Goal: Information Seeking & Learning: Learn about a topic

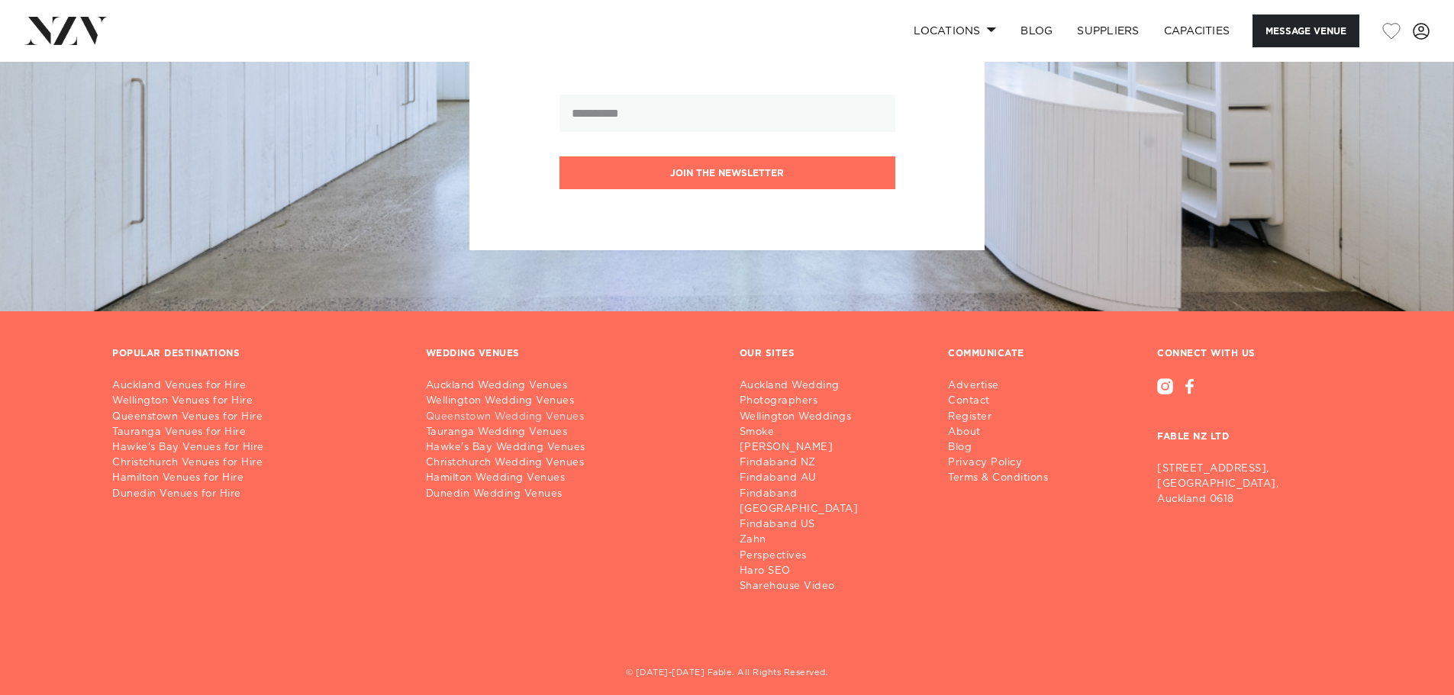
scroll to position [2063, 0]
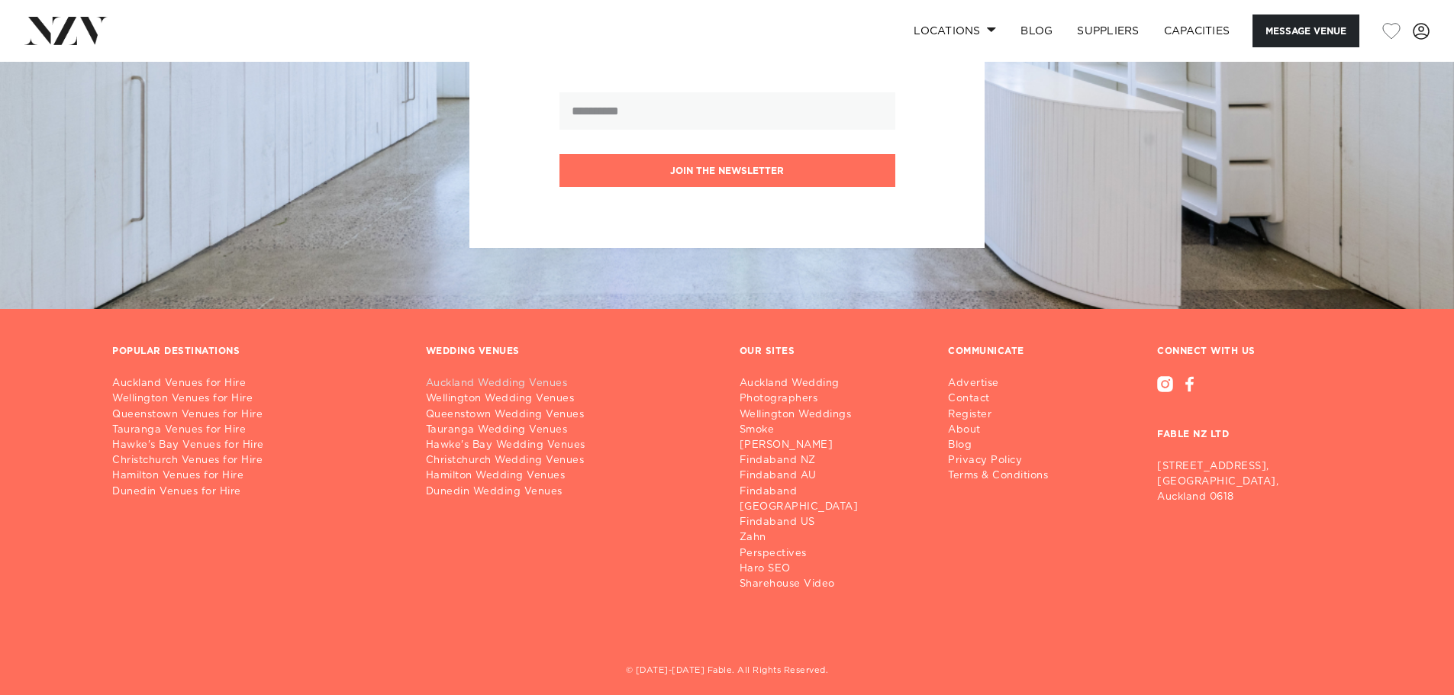
click at [464, 384] on link "Auckland Wedding Venues" at bounding box center [570, 383] width 289 height 15
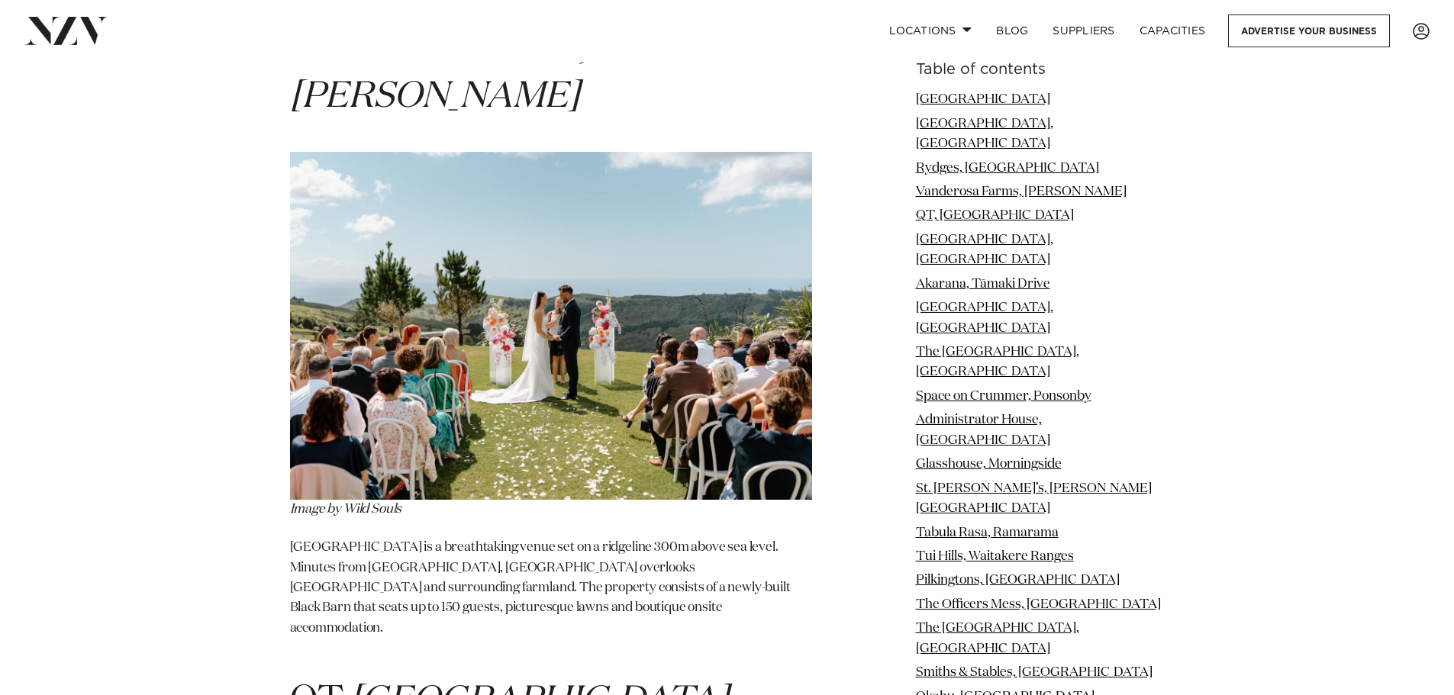
scroll to position [3739, 0]
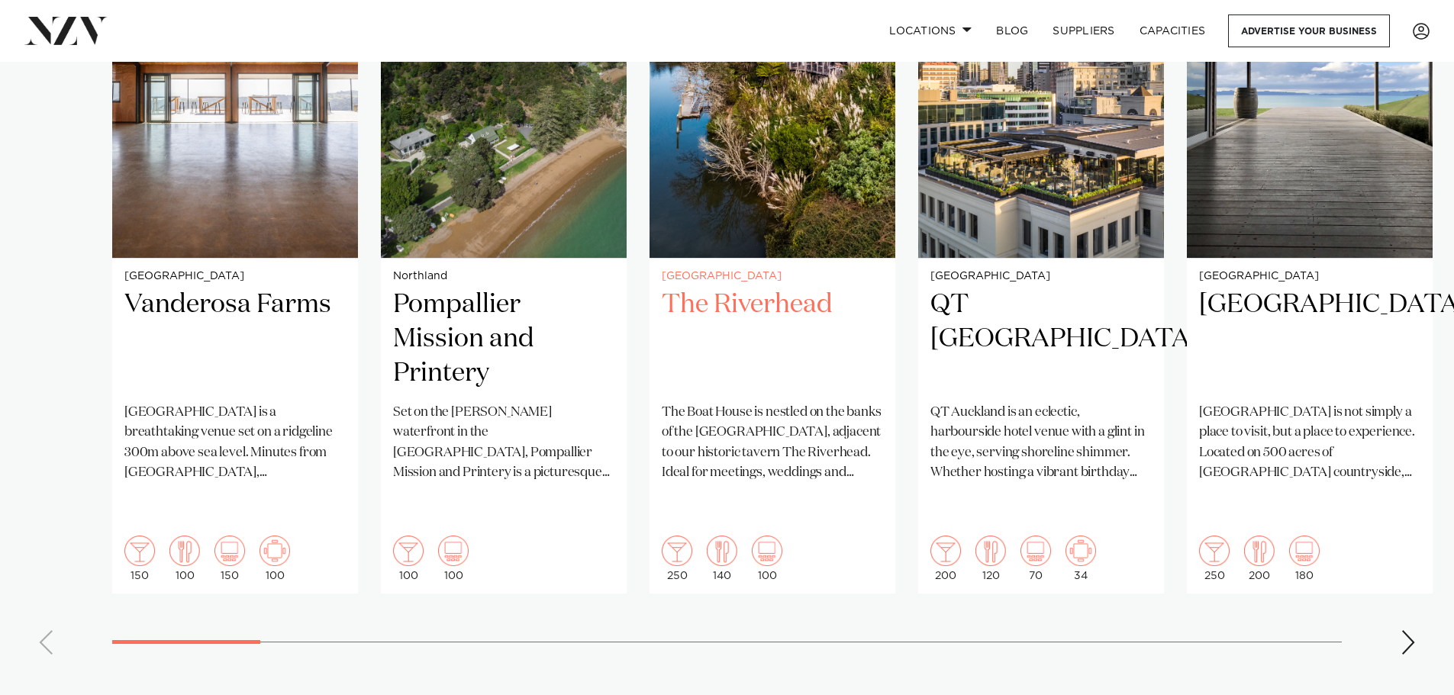
scroll to position [1068, 0]
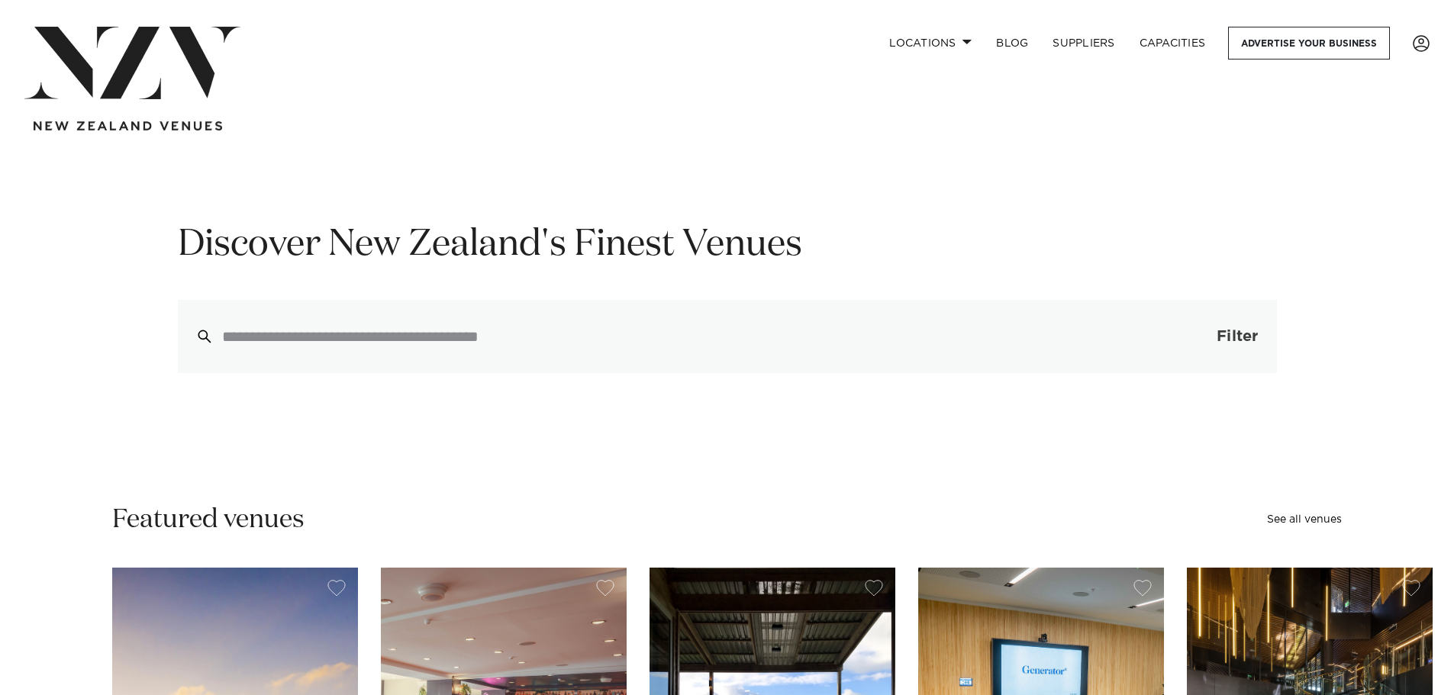
click at [1227, 319] on button "Filter 0" at bounding box center [1222, 336] width 108 height 73
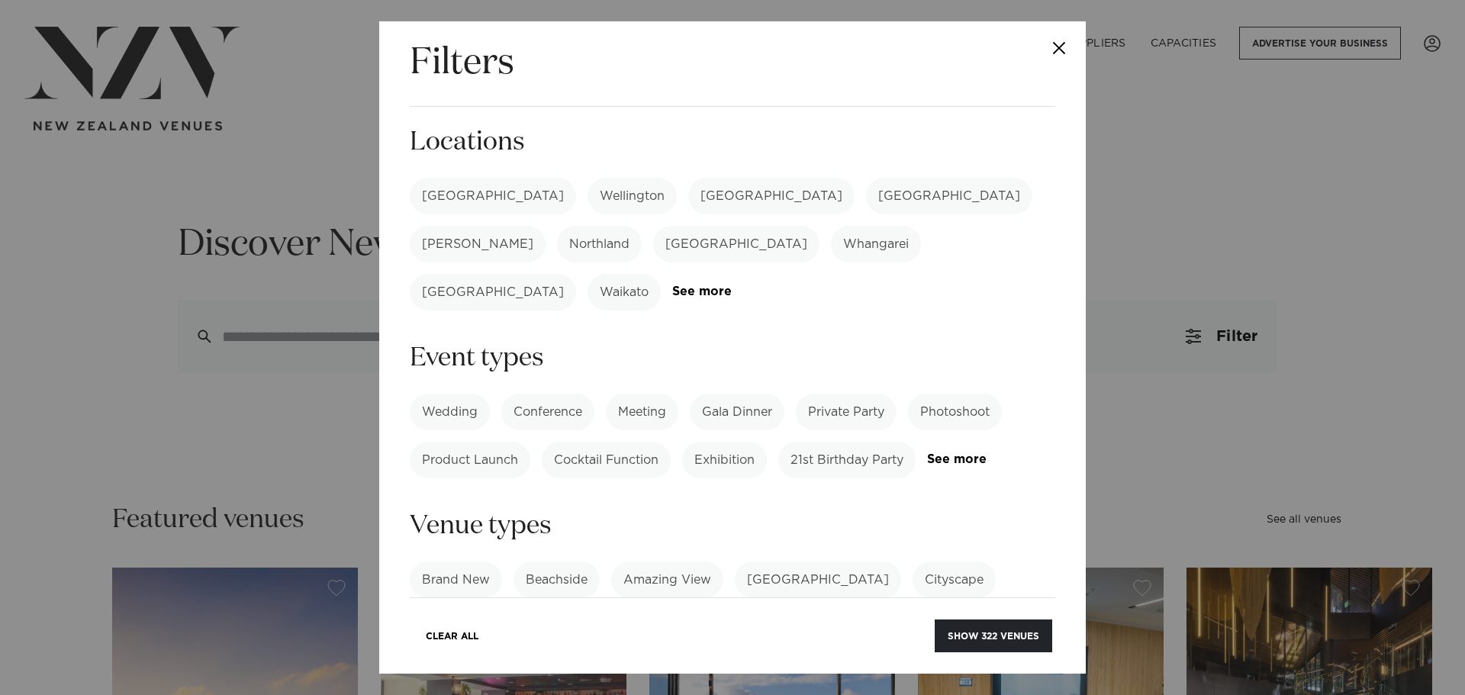
click at [642, 226] on label "Northland" at bounding box center [599, 244] width 85 height 37
click at [466, 394] on label "Wedding" at bounding box center [450, 412] width 80 height 37
click at [1012, 631] on button "Show 11 venues" at bounding box center [997, 636] width 109 height 33
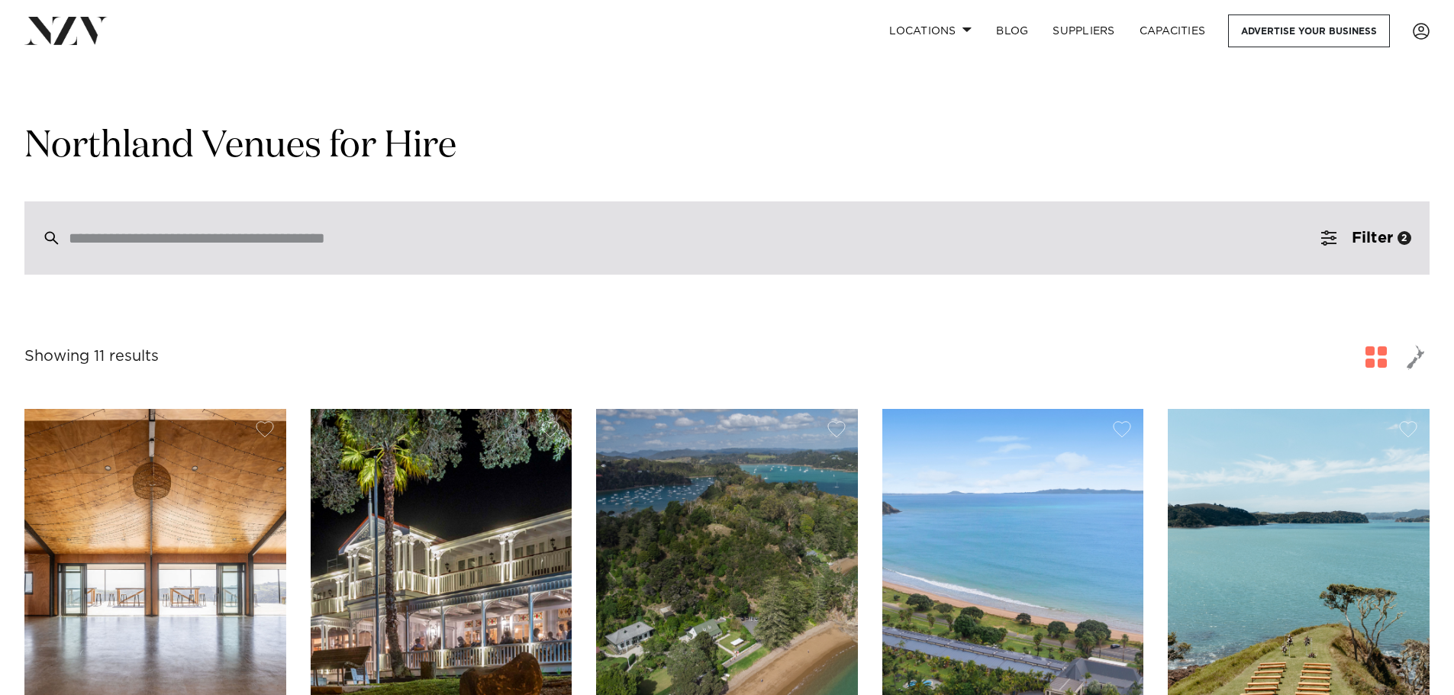
click at [290, 230] on input "search" at bounding box center [694, 238] width 1251 height 17
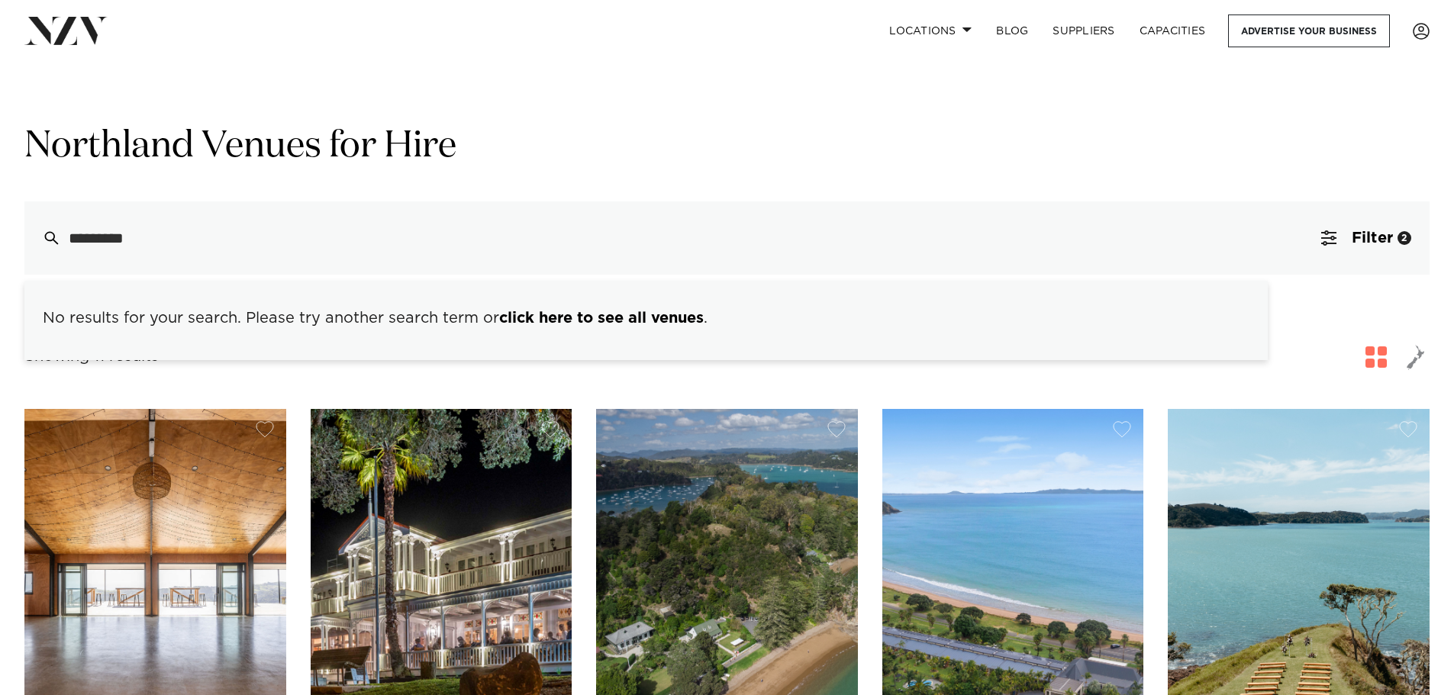
type input "*********"
click at [353, 171] on div "Northland Venues for Hire No results for your search. Please try another search…" at bounding box center [726, 199] width 1405 height 152
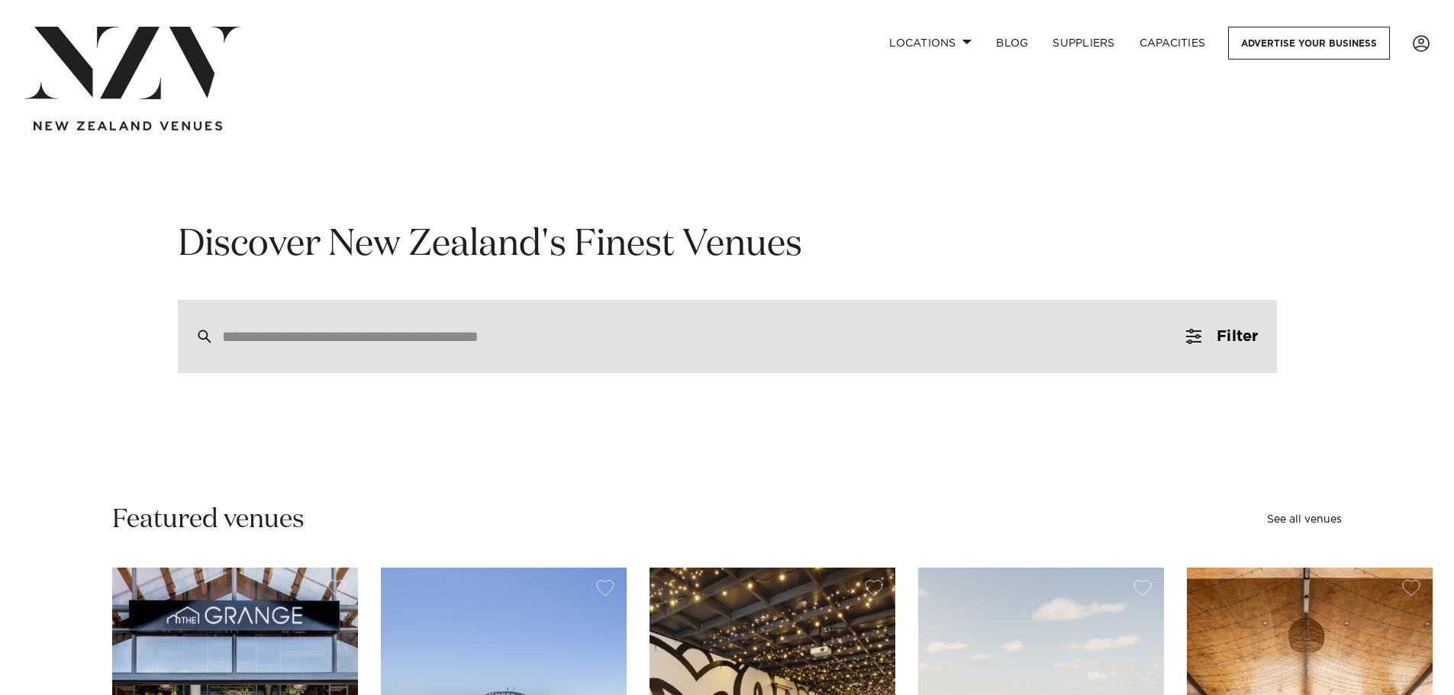
click at [346, 331] on input "search" at bounding box center [694, 336] width 945 height 17
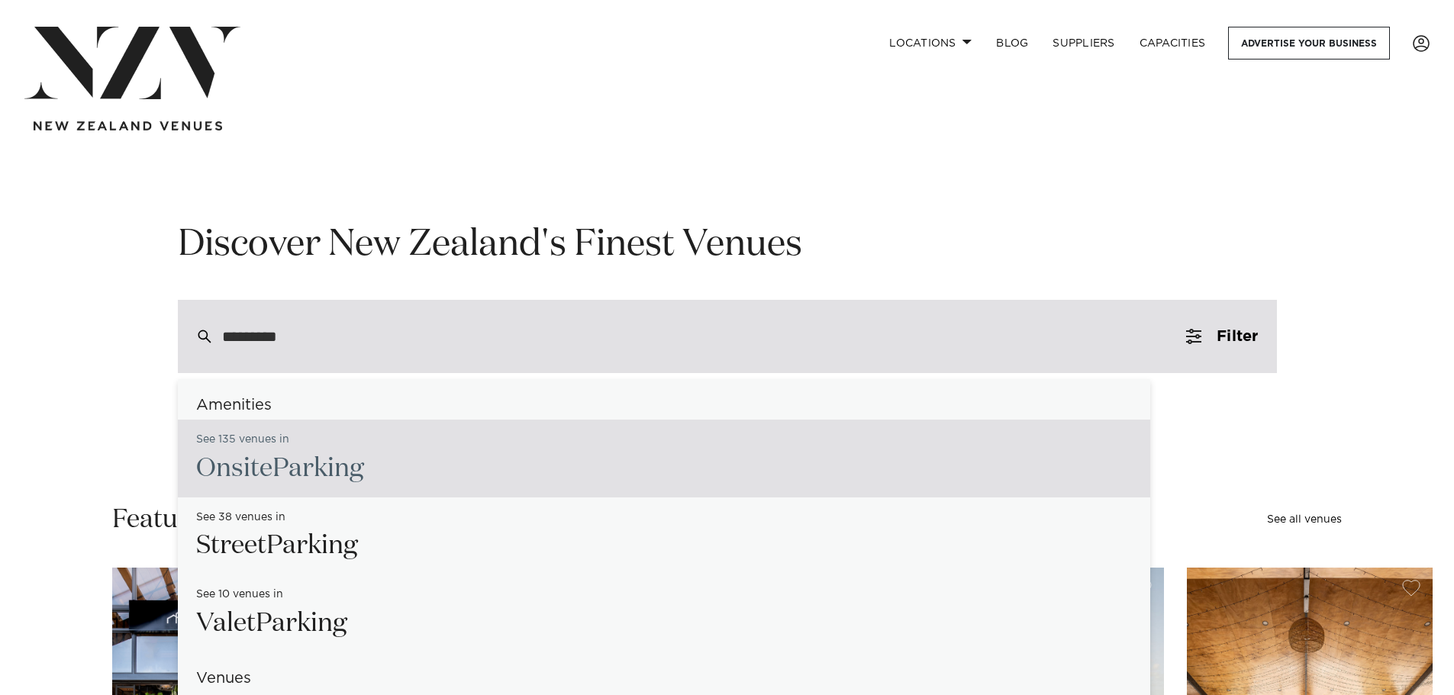
type input "**********"
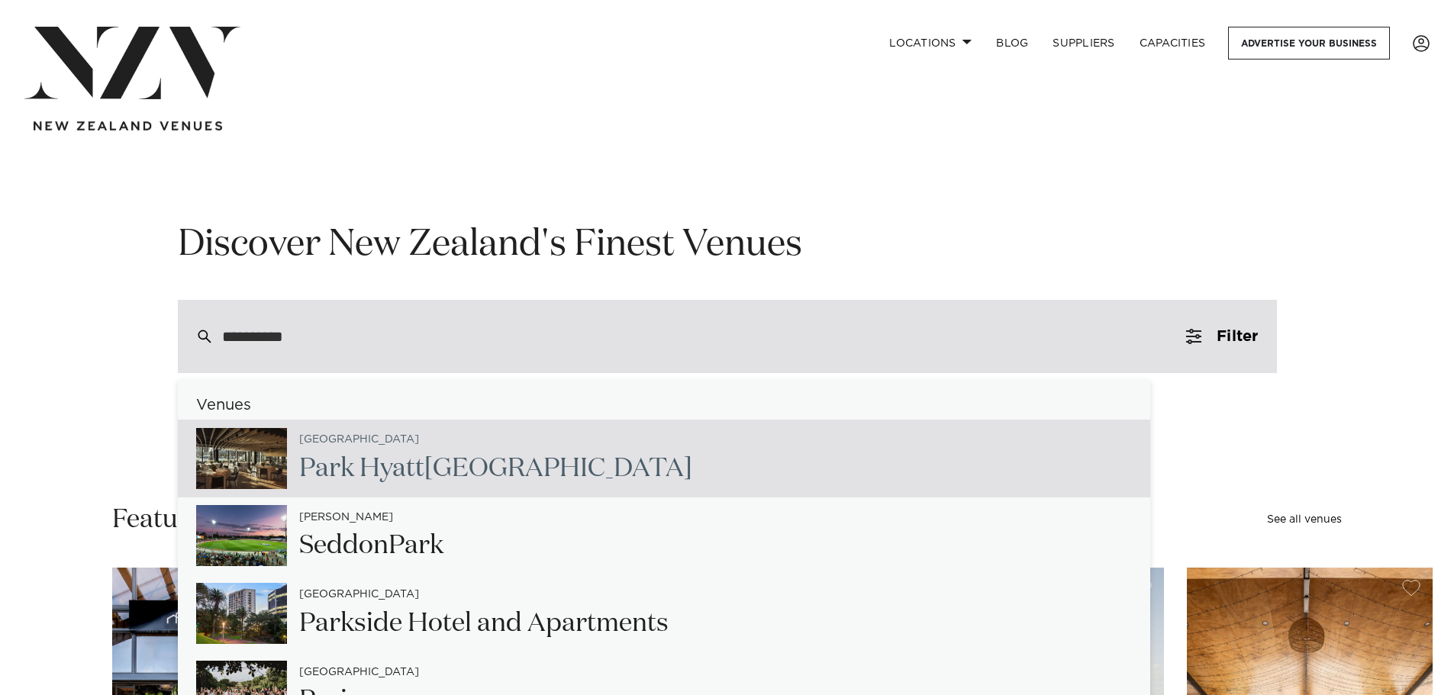
click at [349, 449] on div "Auckland Park Hyatt Auckland" at bounding box center [489, 458] width 405 height 63
type input "**********"
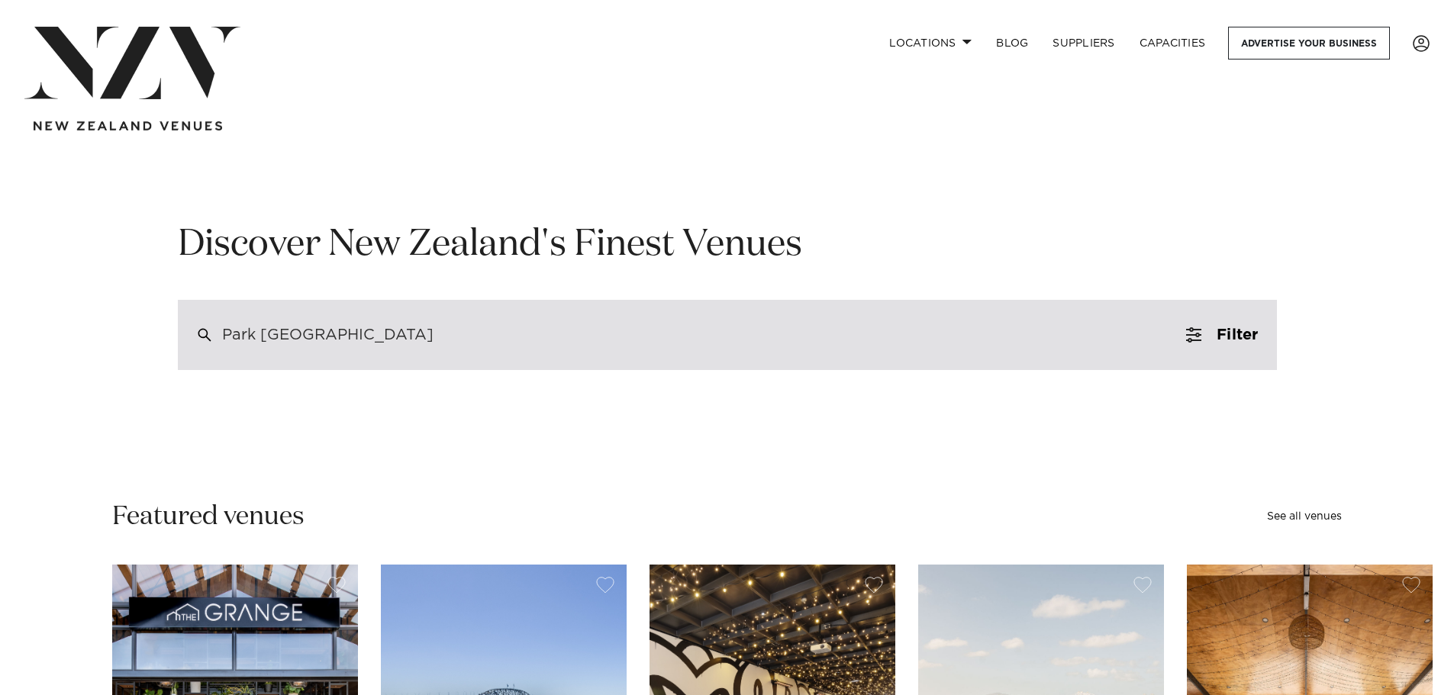
click at [424, 343] on div "Park [GEOGRAPHIC_DATA]" at bounding box center [727, 335] width 1099 height 70
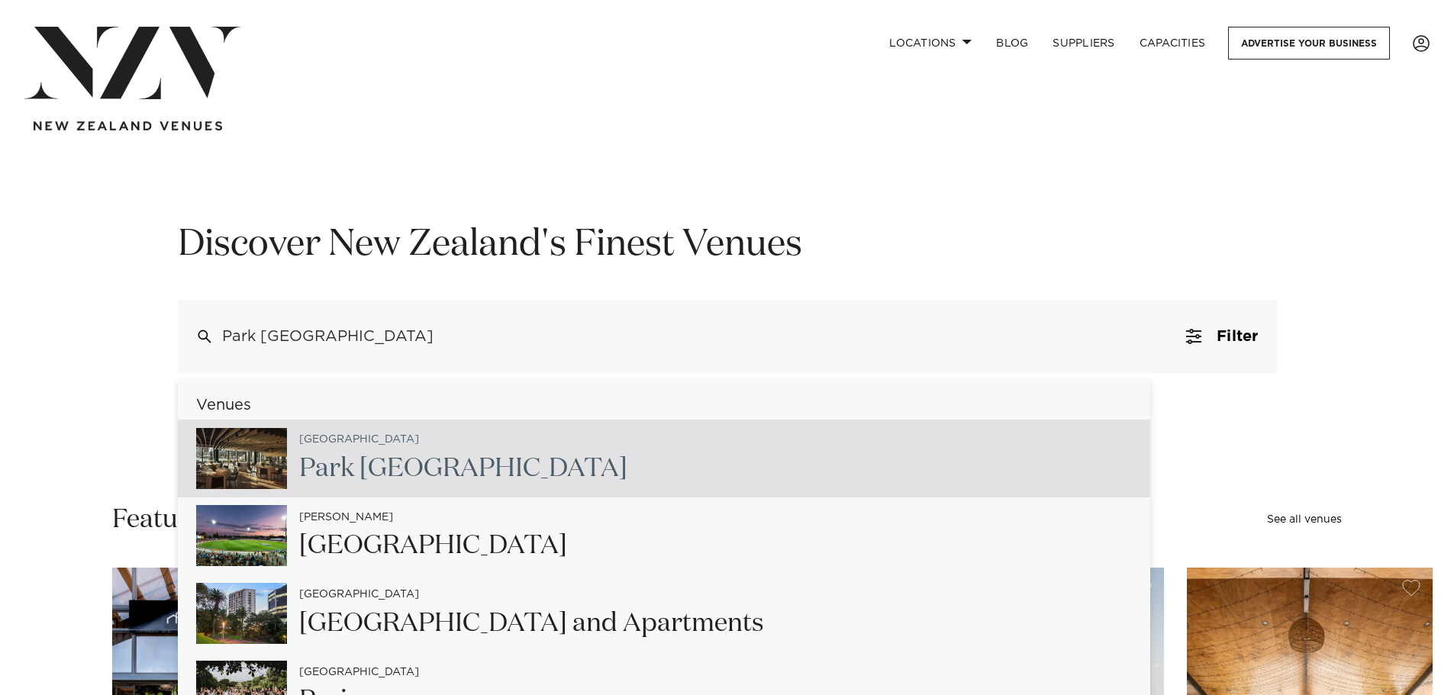
drag, startPoint x: 456, startPoint y: 336, endPoint x: 154, endPoint y: 345, distance: 302.3
click at [154, 345] on div "**********" at bounding box center [727, 297] width 1299 height 152
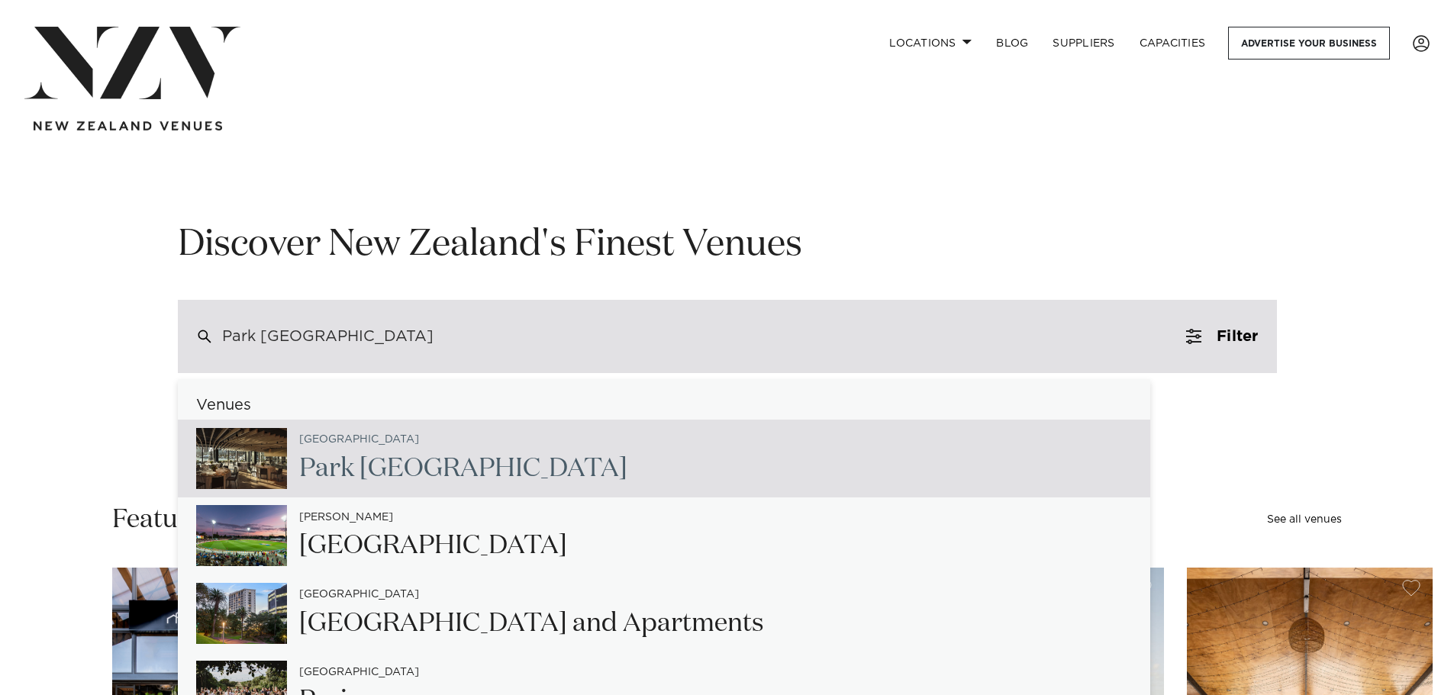
drag, startPoint x: 359, startPoint y: 330, endPoint x: 367, endPoint y: 329, distance: 7.7
click at [361, 330] on div "Park [GEOGRAPHIC_DATA]" at bounding box center [327, 337] width 211 height 14
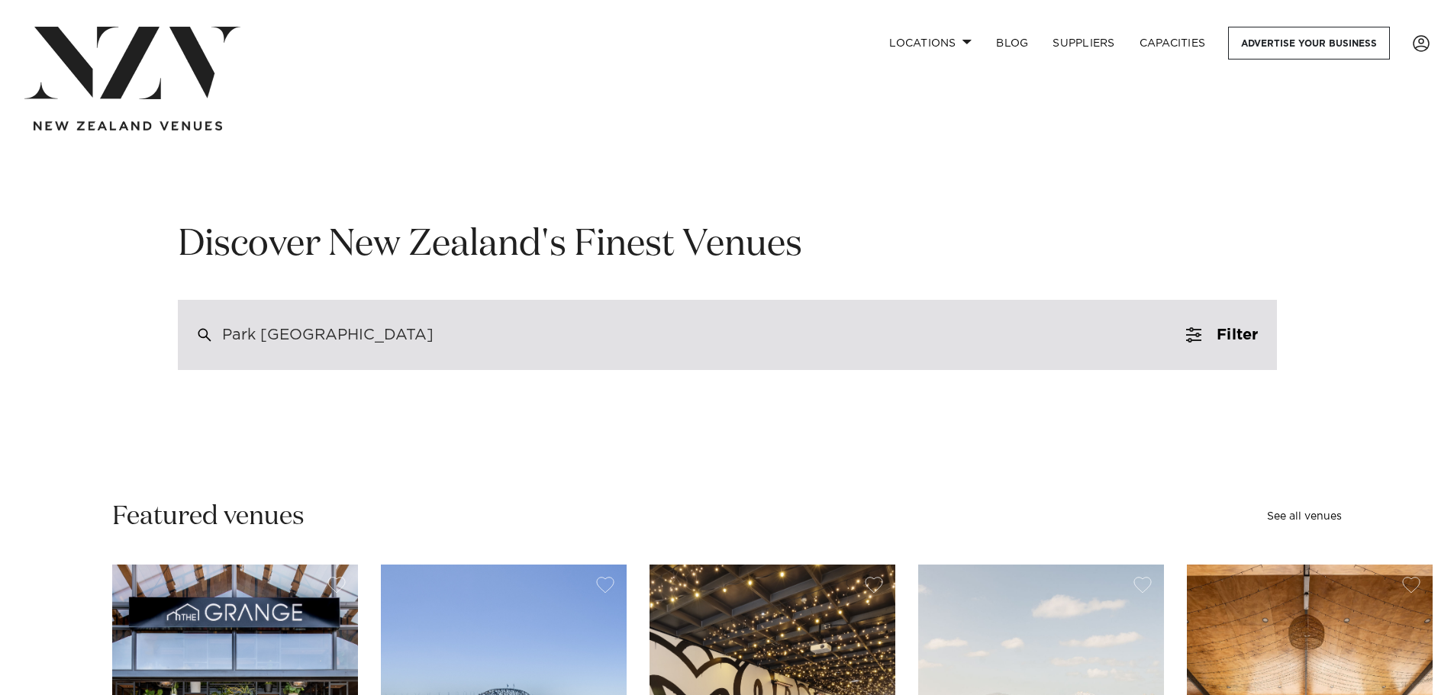
drag, startPoint x: 407, startPoint y: 327, endPoint x: 198, endPoint y: 332, distance: 209.1
click at [198, 332] on div "Park [GEOGRAPHIC_DATA]" at bounding box center [727, 335] width 1099 height 70
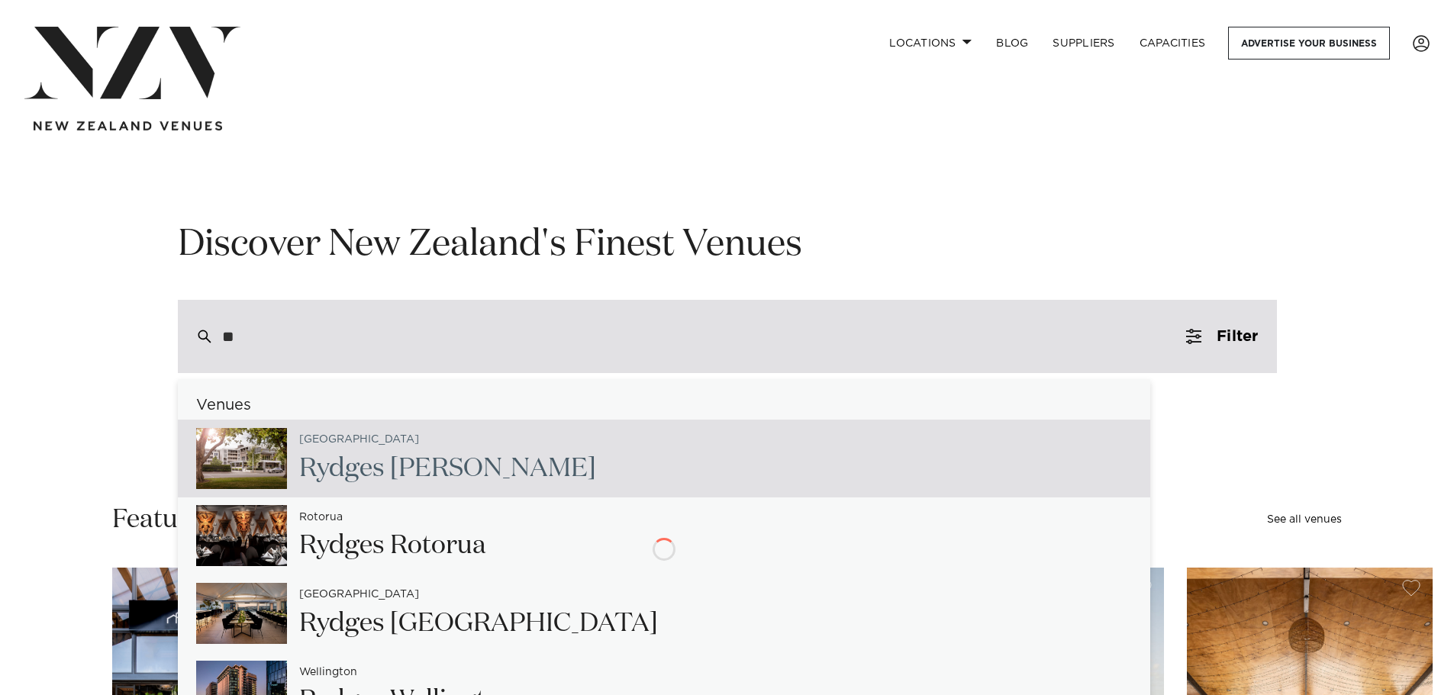
type input "*"
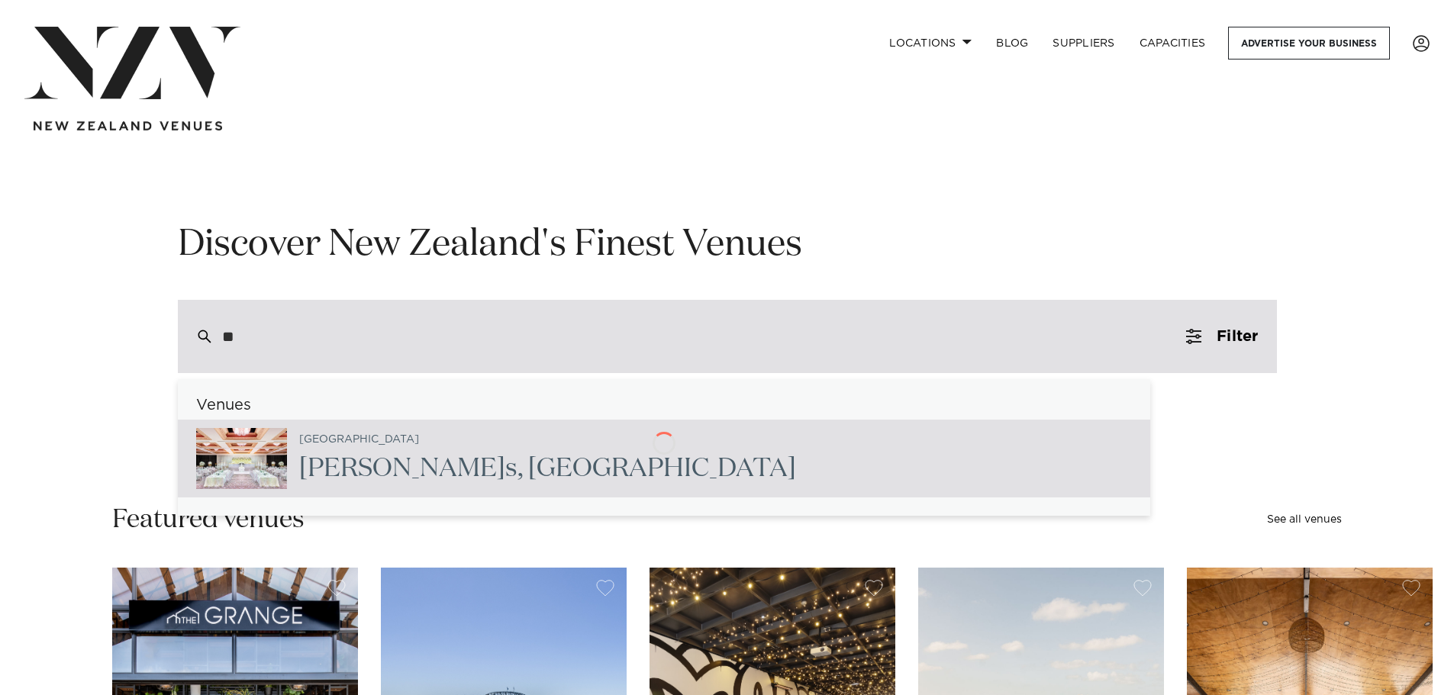
type input "*"
